Goal: Information Seeking & Learning: Find specific page/section

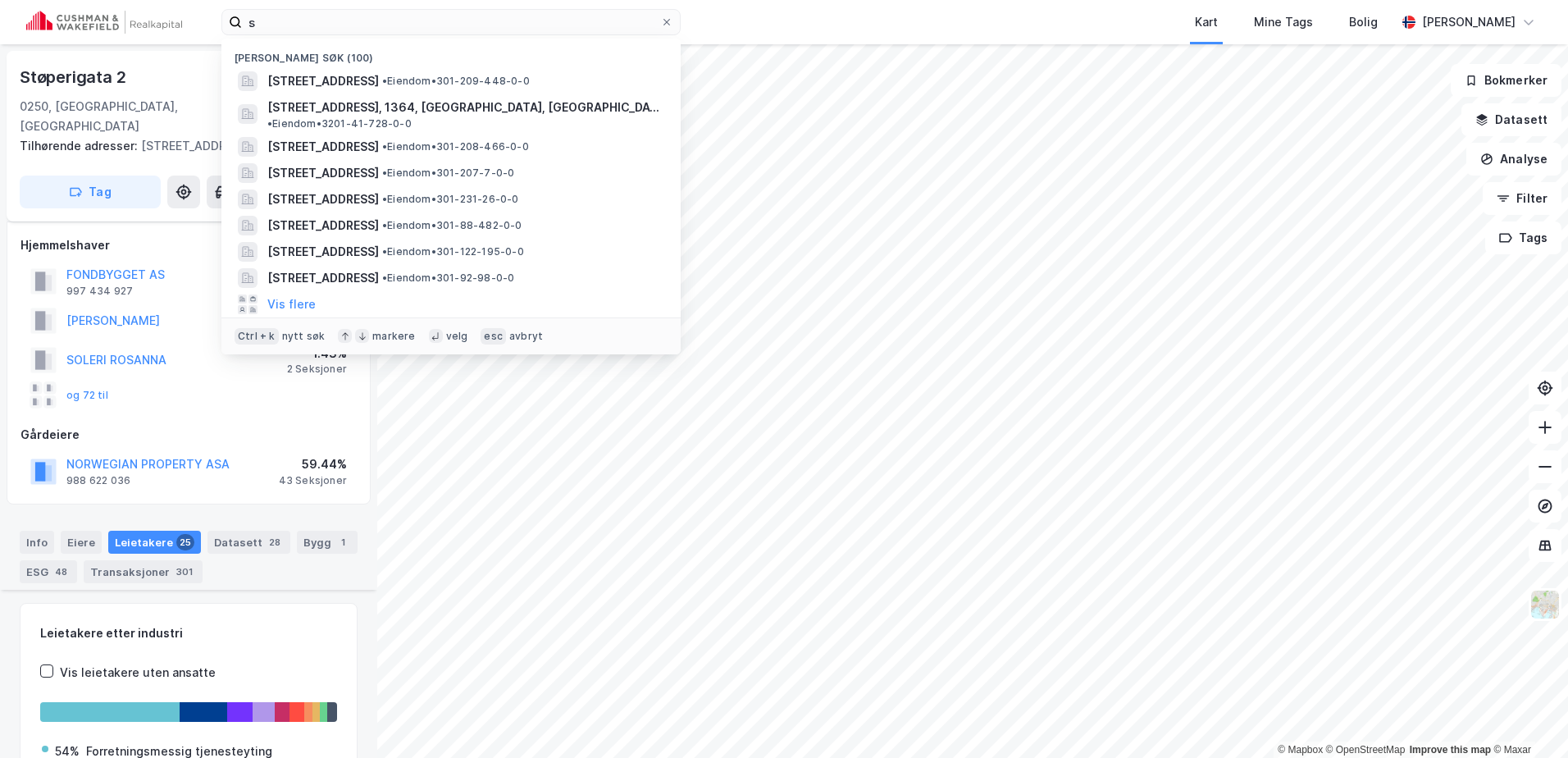
click at [194, 17] on div "s Nylige søk (100) [STREET_ADDRESS] • Eiendom • 301-209-448-0-0 Snarøyveien 36,…" at bounding box center [784, 21] width 1568 height 44
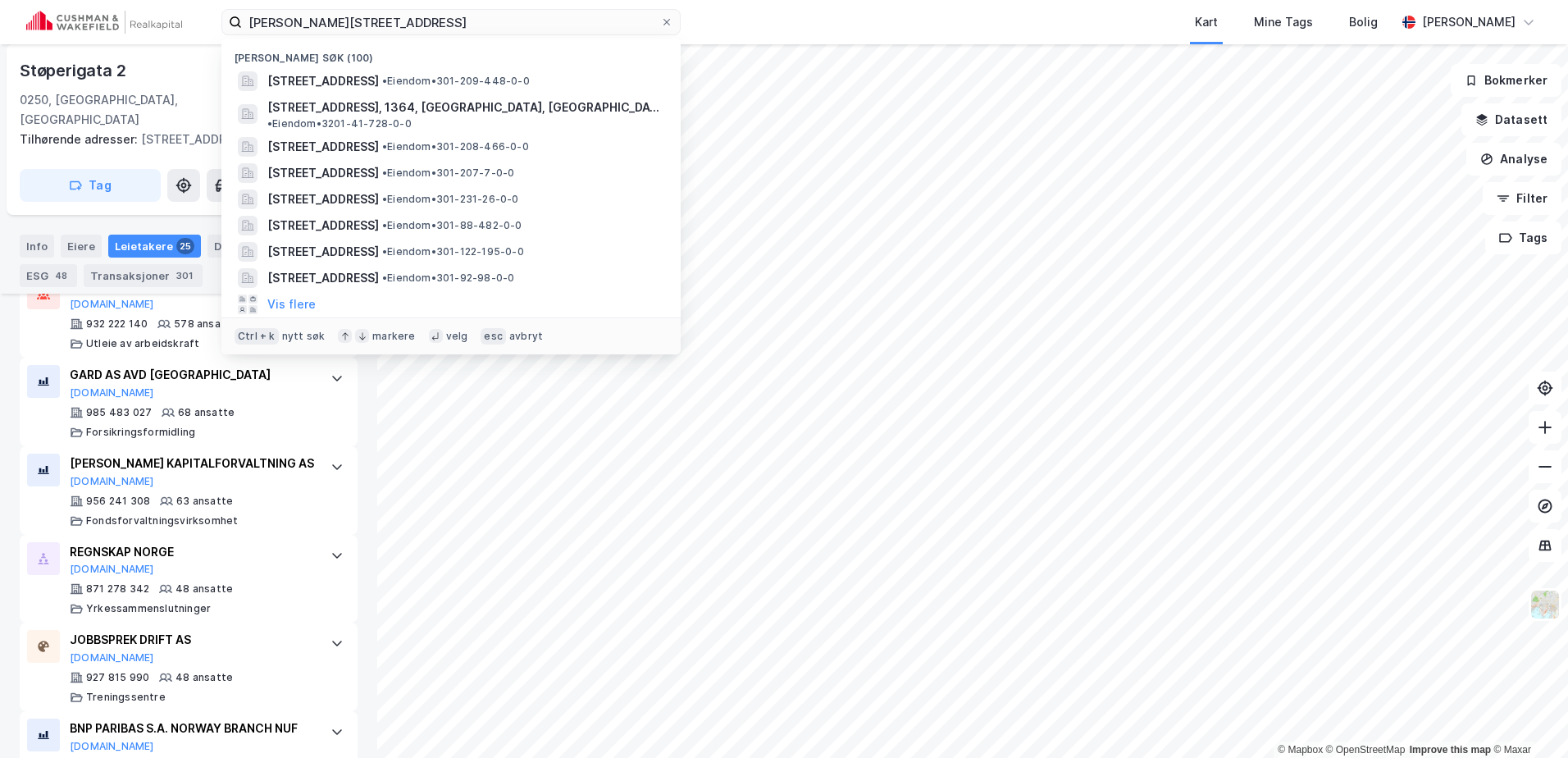
type input "[PERSON_NAME][STREET_ADDRESS]"
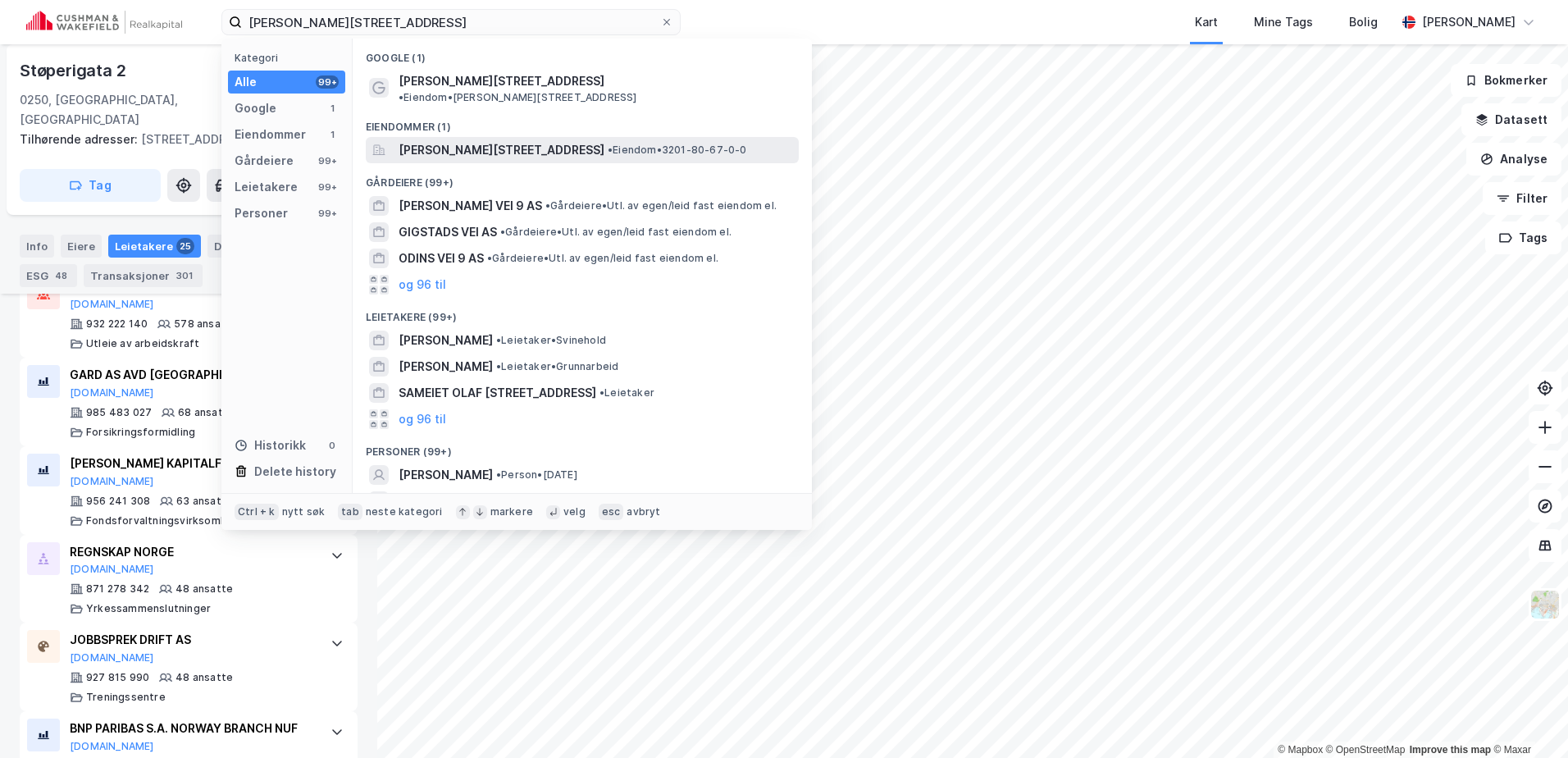
click at [498, 140] on span "[PERSON_NAME][STREET_ADDRESS]" at bounding box center [501, 149] width 206 height 20
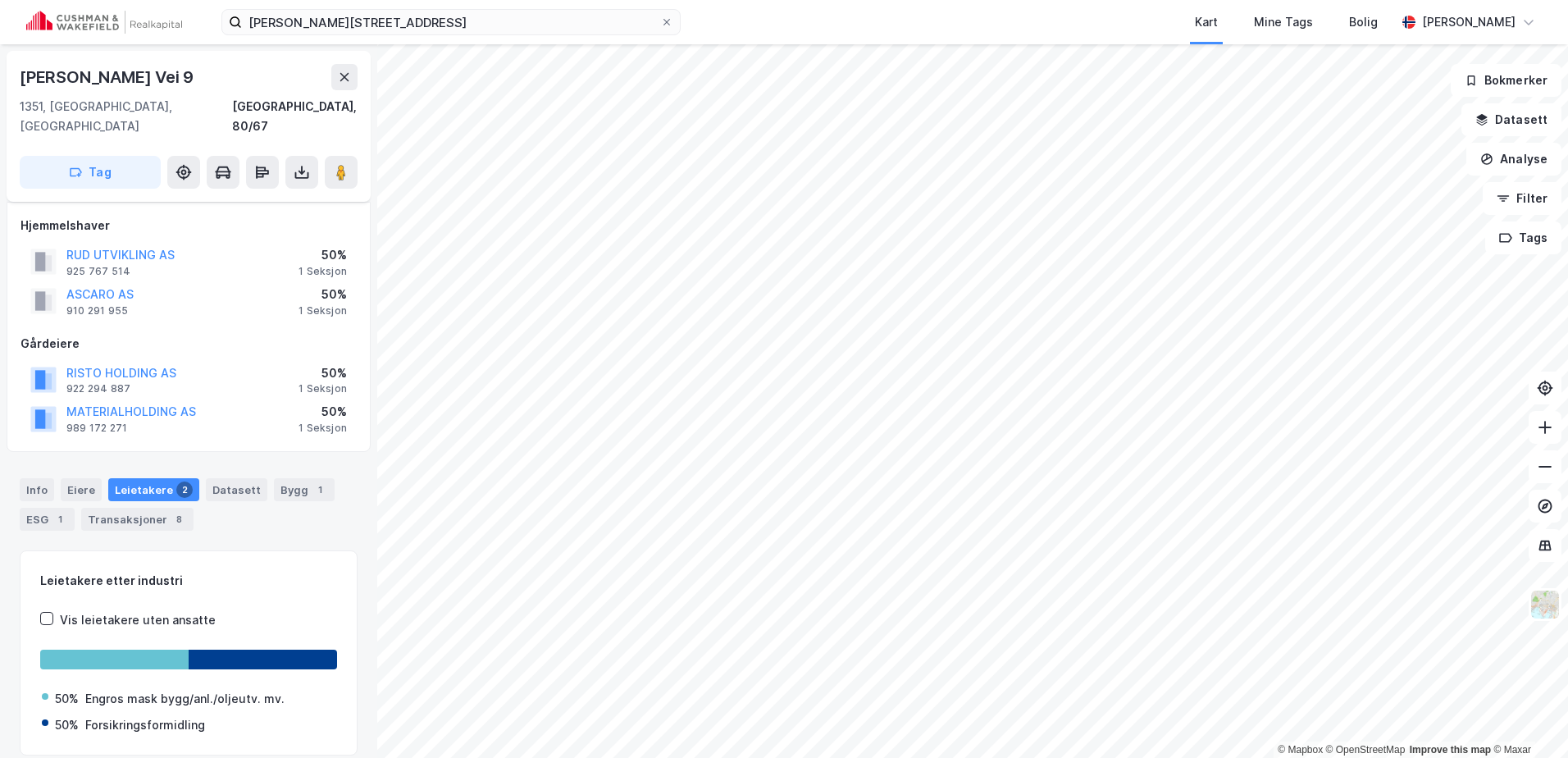
scroll to position [44, 0]
